Goal: Task Accomplishment & Management: Manage account settings

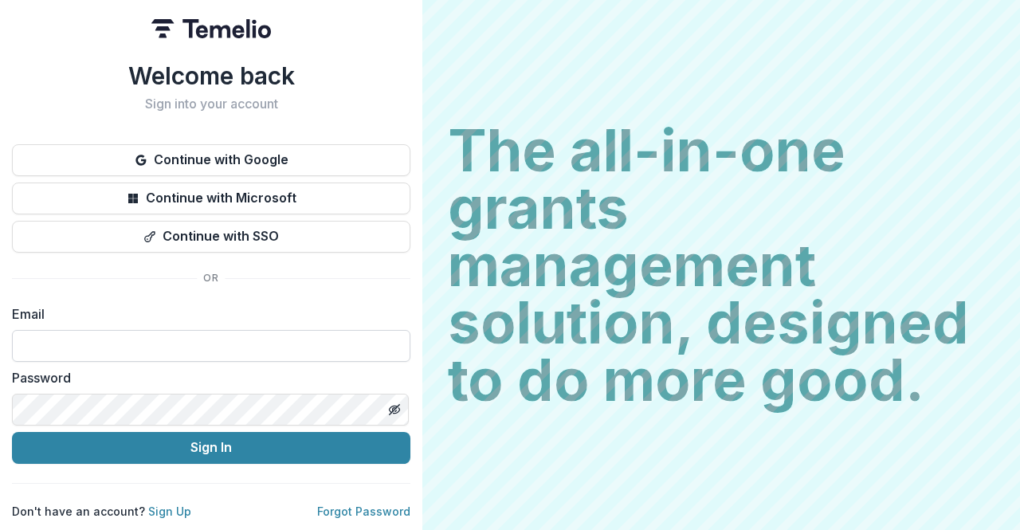
click at [64, 330] on input at bounding box center [211, 346] width 399 height 32
type input "**********"
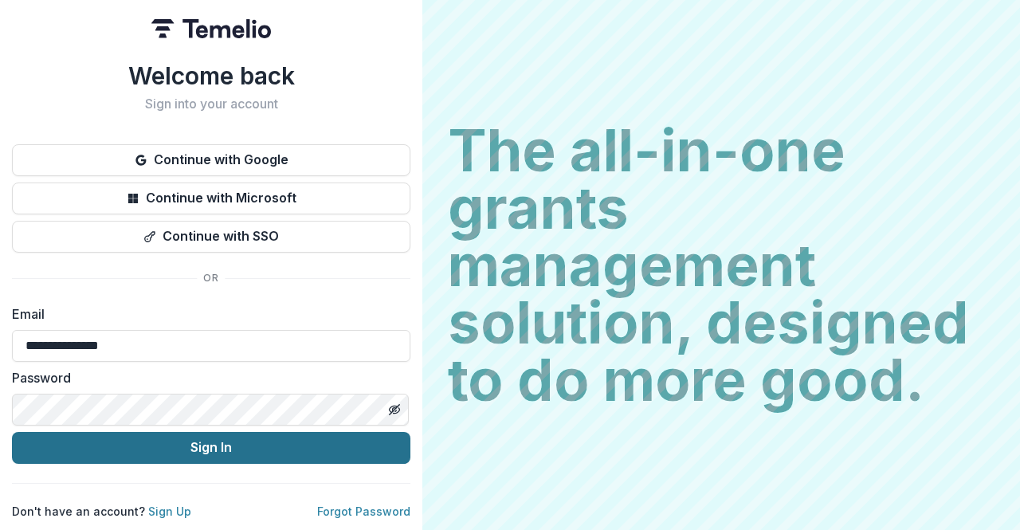
click at [132, 457] on button "Sign In" at bounding box center [211, 448] width 399 height 32
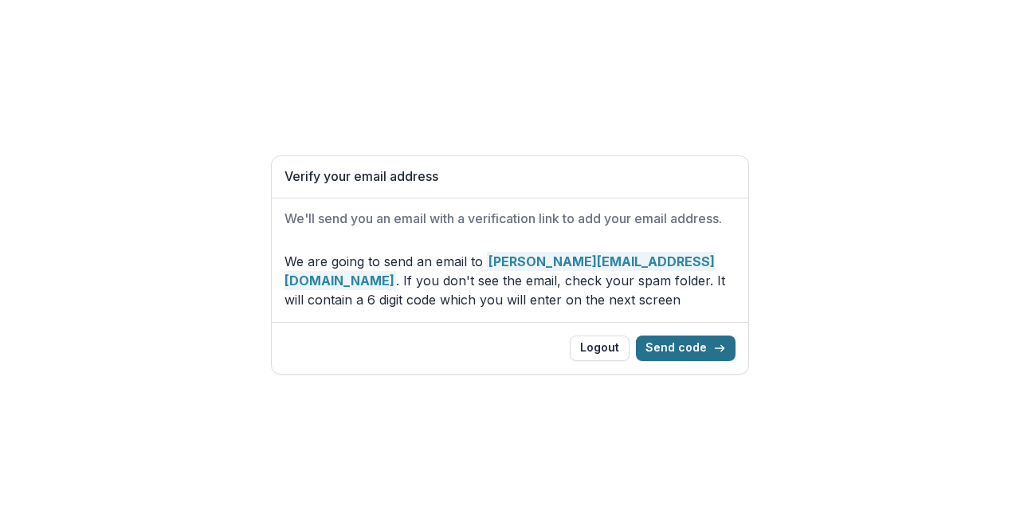
click at [687, 345] on button "Send code" at bounding box center [686, 349] width 100 height 26
